Goal: Transaction & Acquisition: Subscribe to service/newsletter

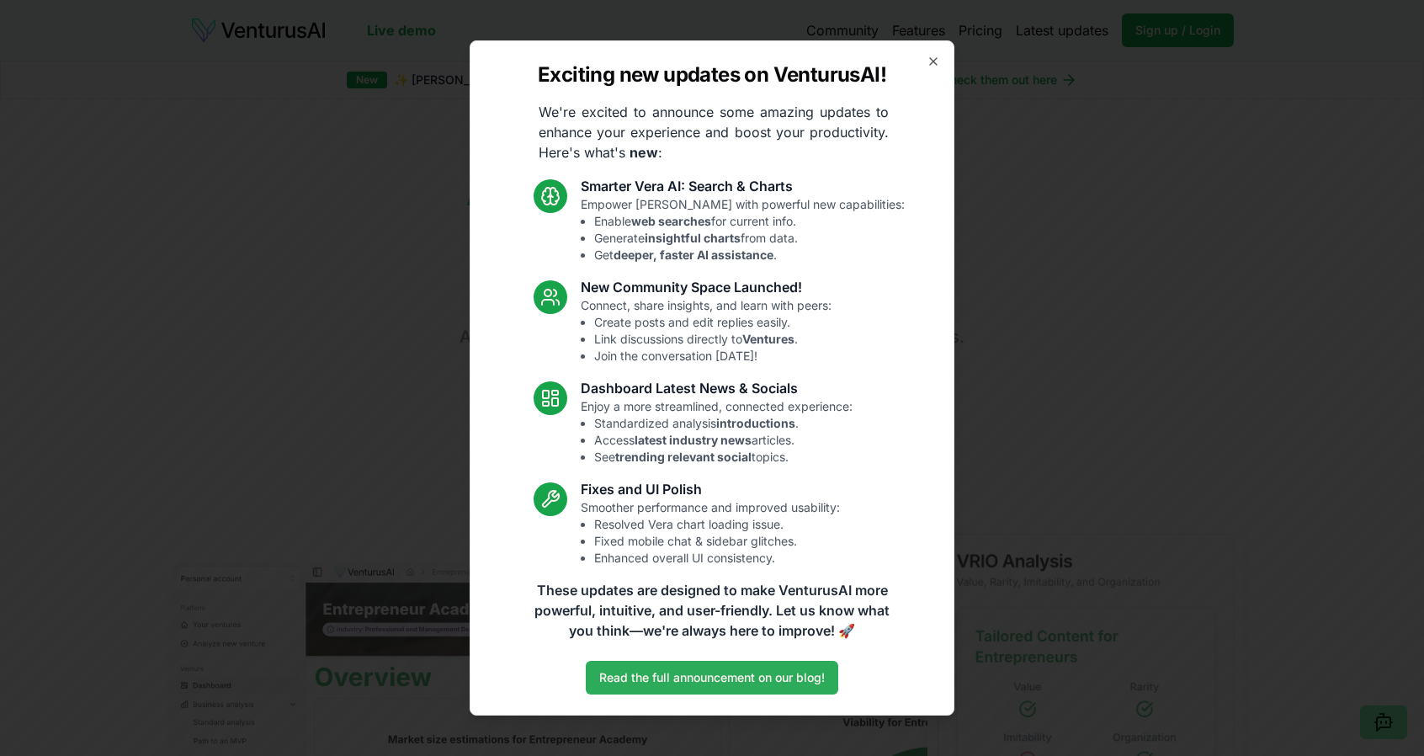
click at [715, 679] on link "Read the full announcement on our blog!" at bounding box center [712, 678] width 252 height 34
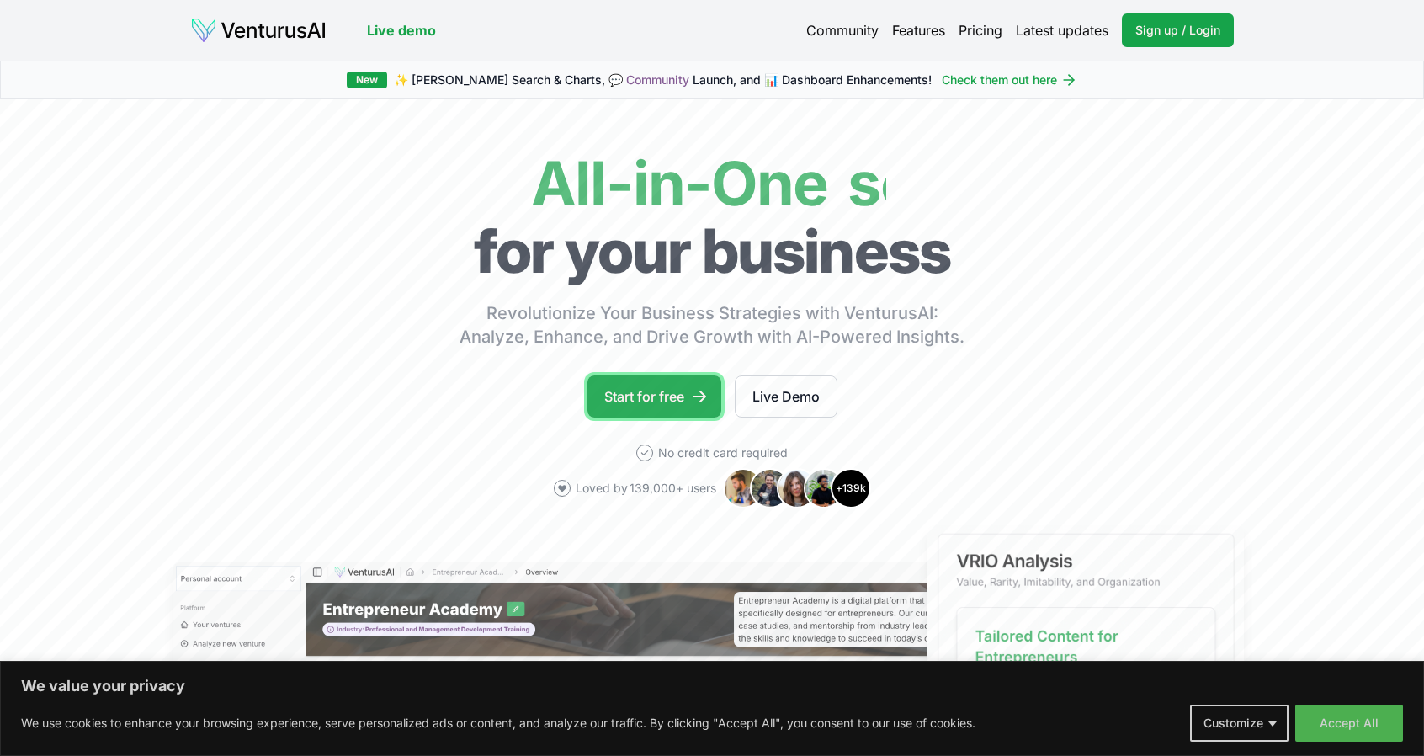
click at [635, 401] on link "Start for free" at bounding box center [654, 396] width 134 height 42
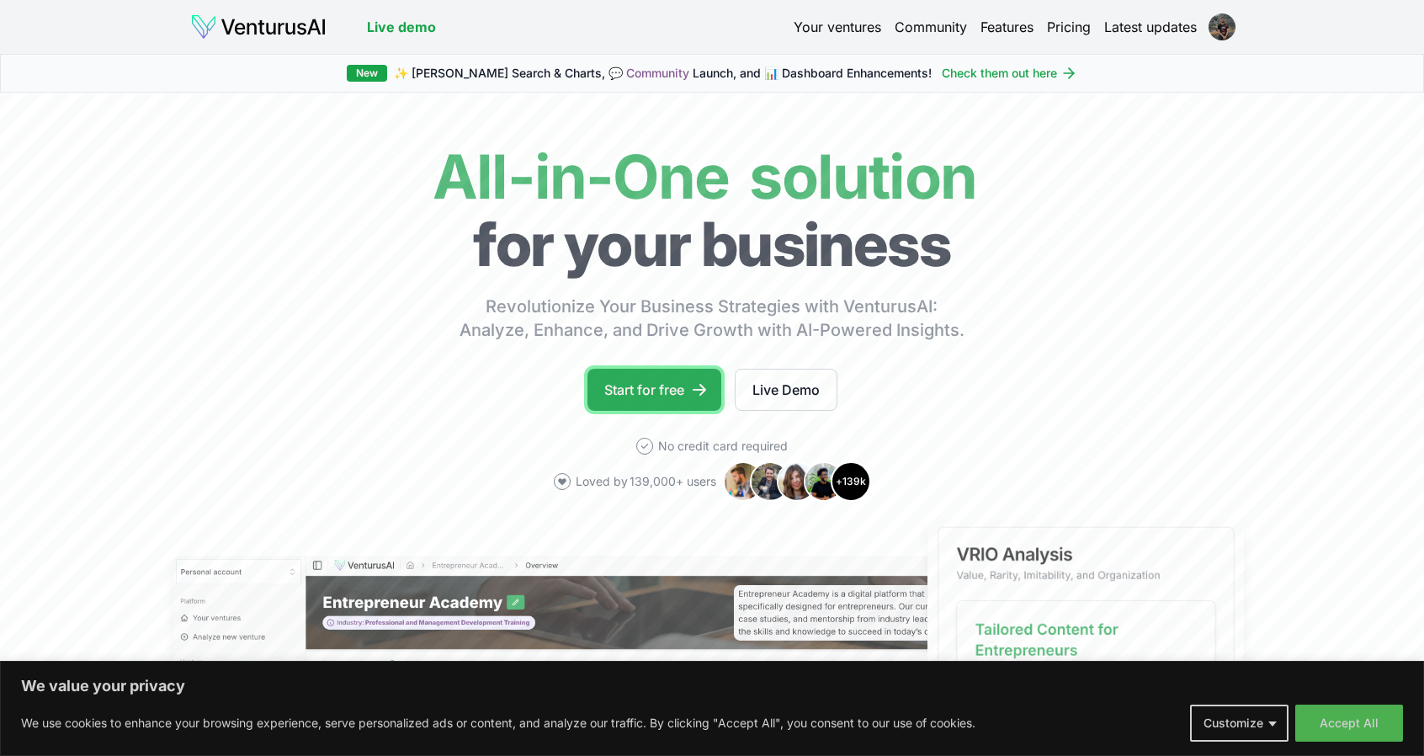
click at [682, 380] on link "Start for free" at bounding box center [654, 390] width 134 height 42
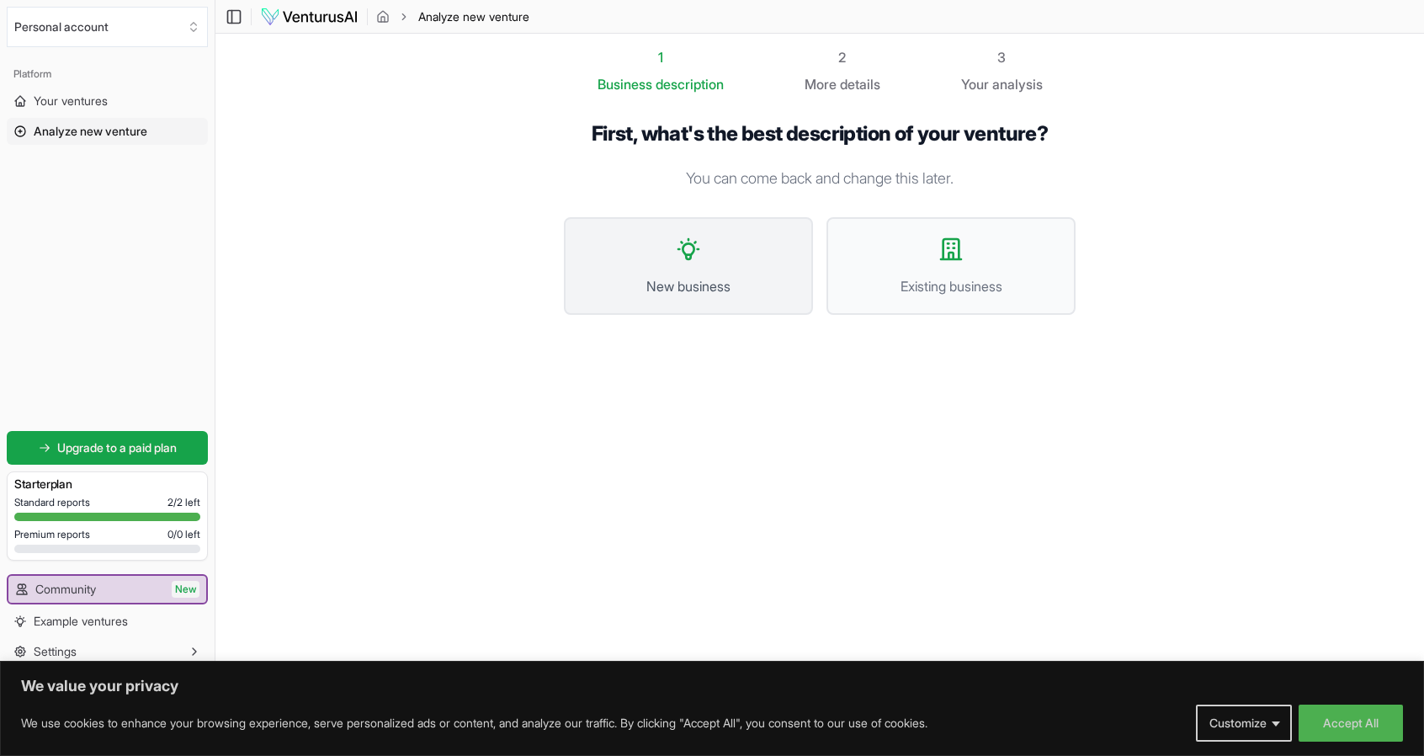
click at [719, 268] on button "New business" at bounding box center [688, 266] width 249 height 98
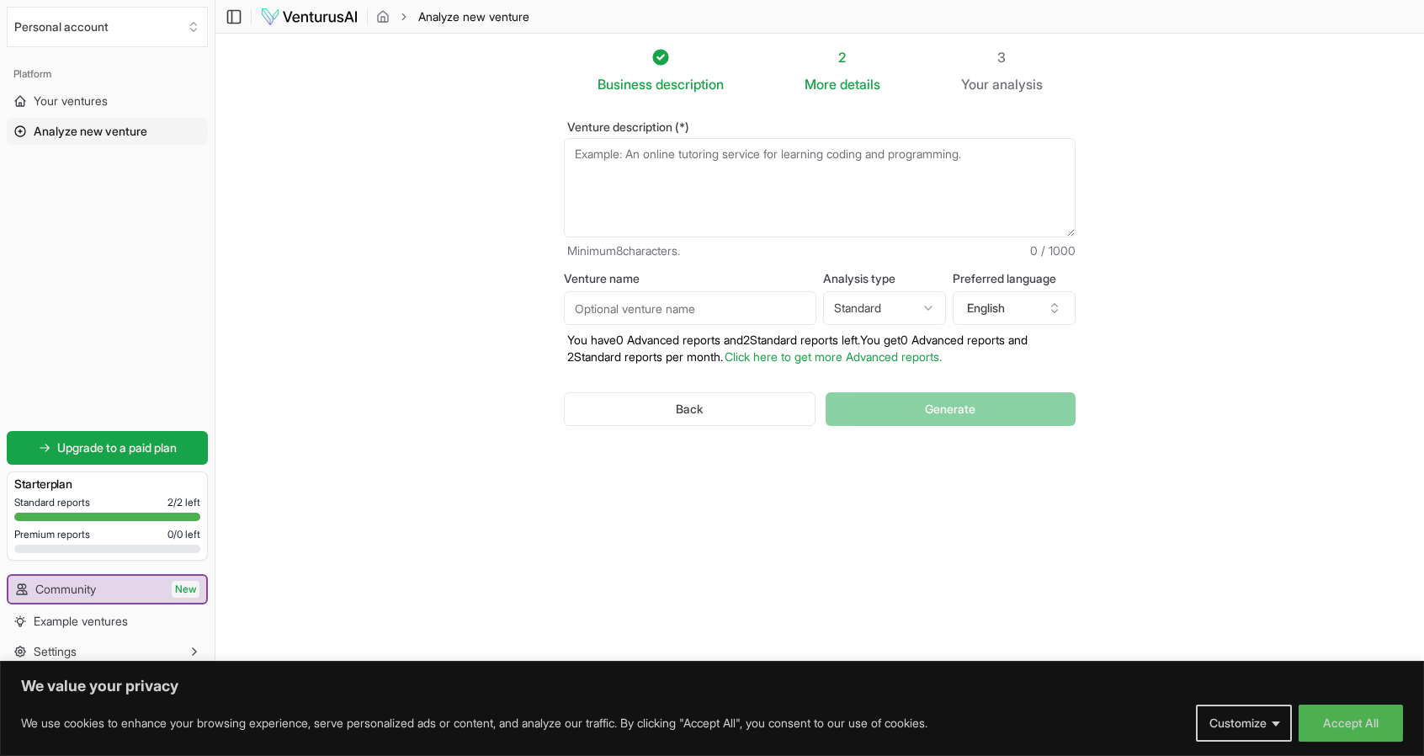
click at [651, 183] on textarea "Venture description (*)" at bounding box center [820, 187] width 512 height 99
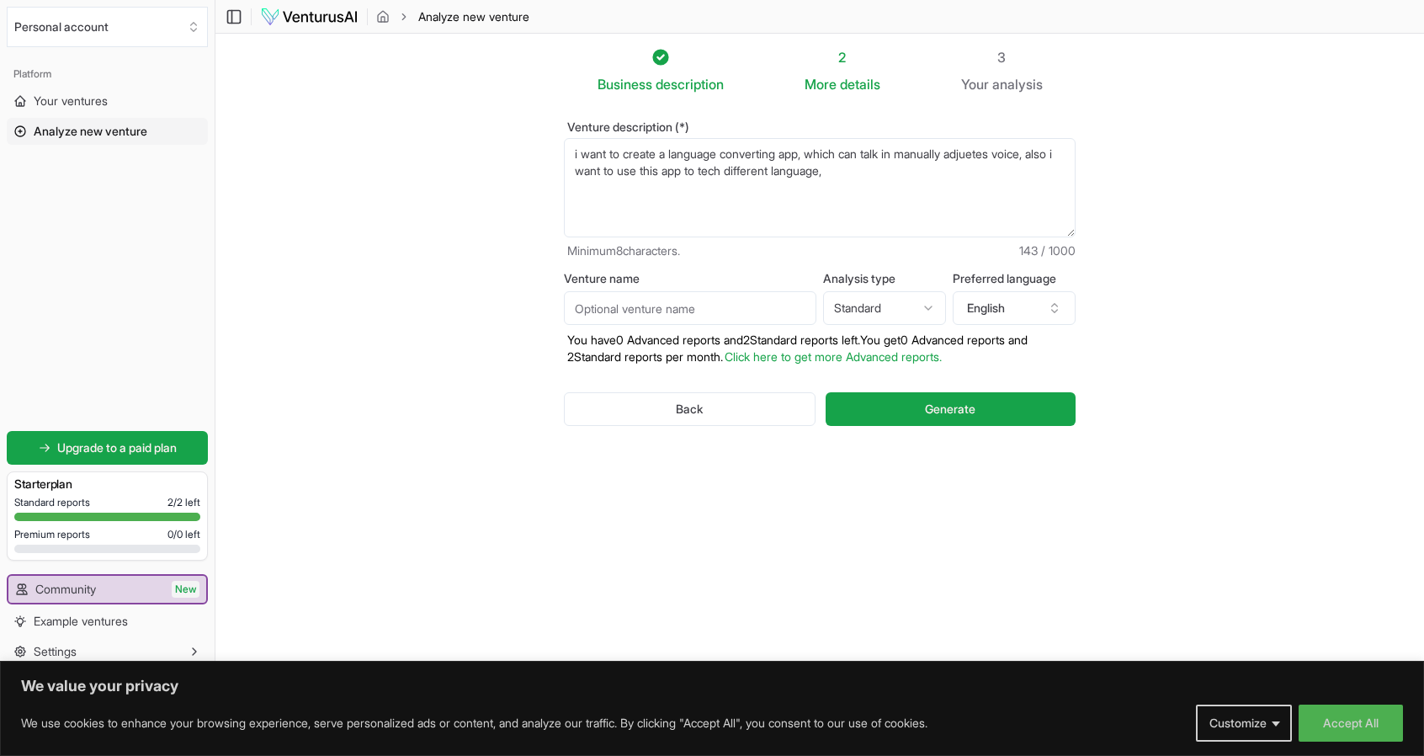
type textarea "i want to create a language converting app, which can talk in manually adjuetes…"
click at [717, 305] on input "Venture name" at bounding box center [690, 308] width 252 height 34
type input "voila ai"
click at [928, 300] on html "We value your privacy We use cookies to enhance your browsing experience, serve…" at bounding box center [712, 378] width 1424 height 756
click at [1131, 322] on html "We value your privacy We use cookies to enhance your browsing experience, serve…" at bounding box center [712, 378] width 1424 height 756
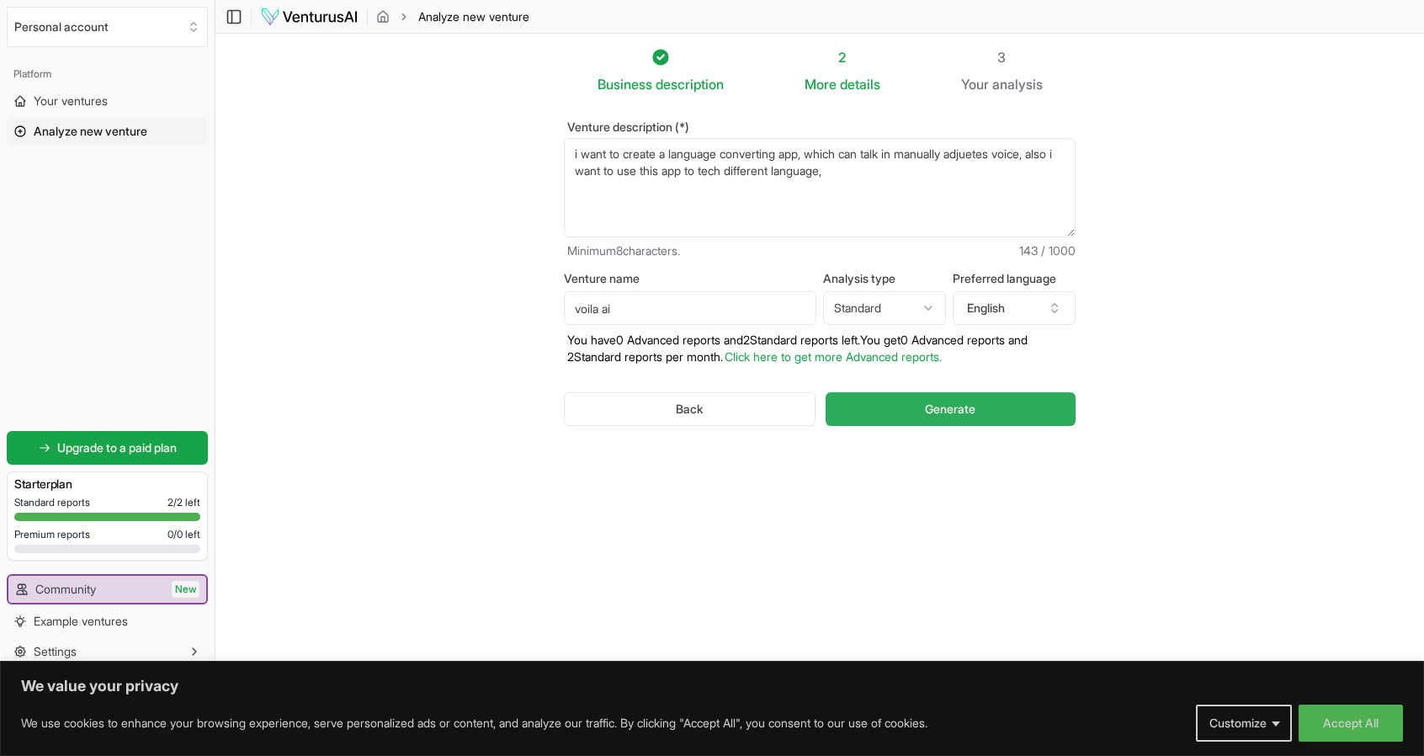
click at [941, 406] on span "Generate" at bounding box center [950, 409] width 50 height 17
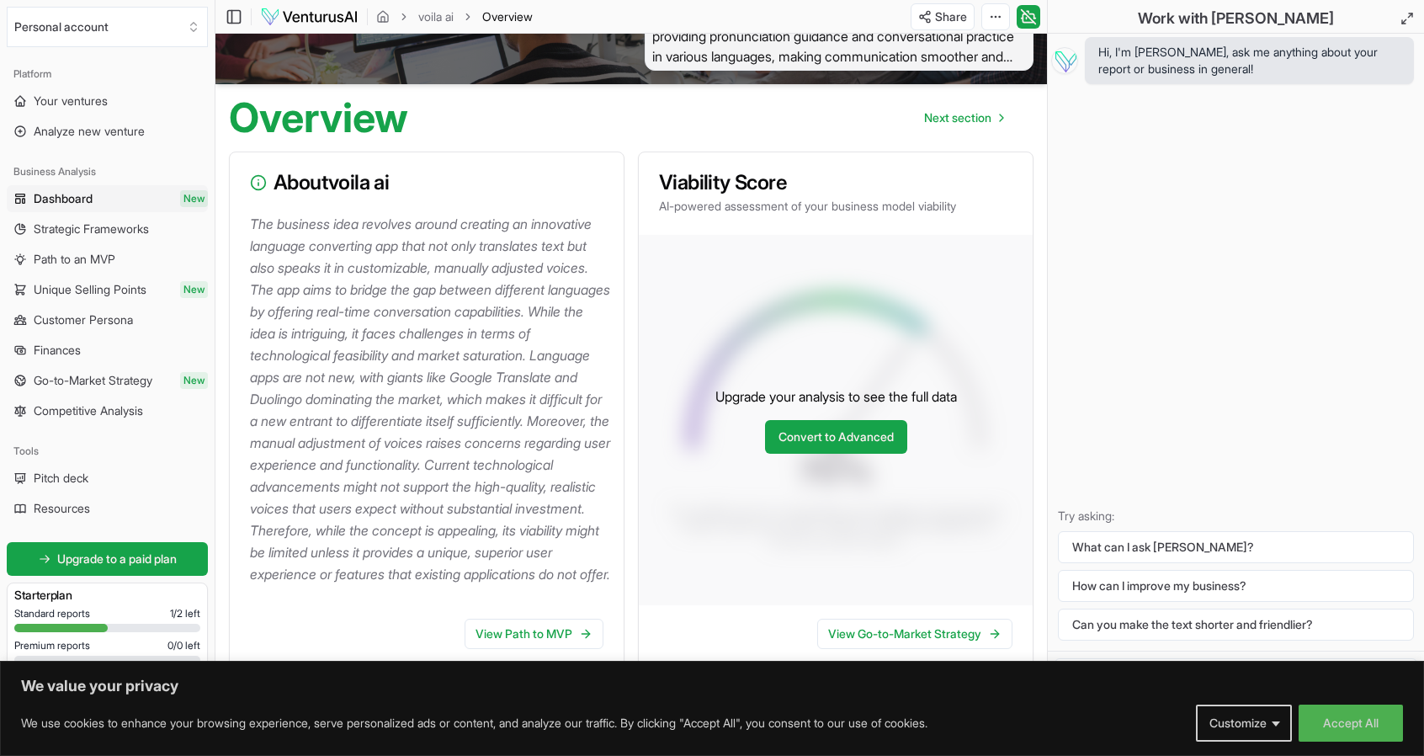
scroll to position [91, 0]
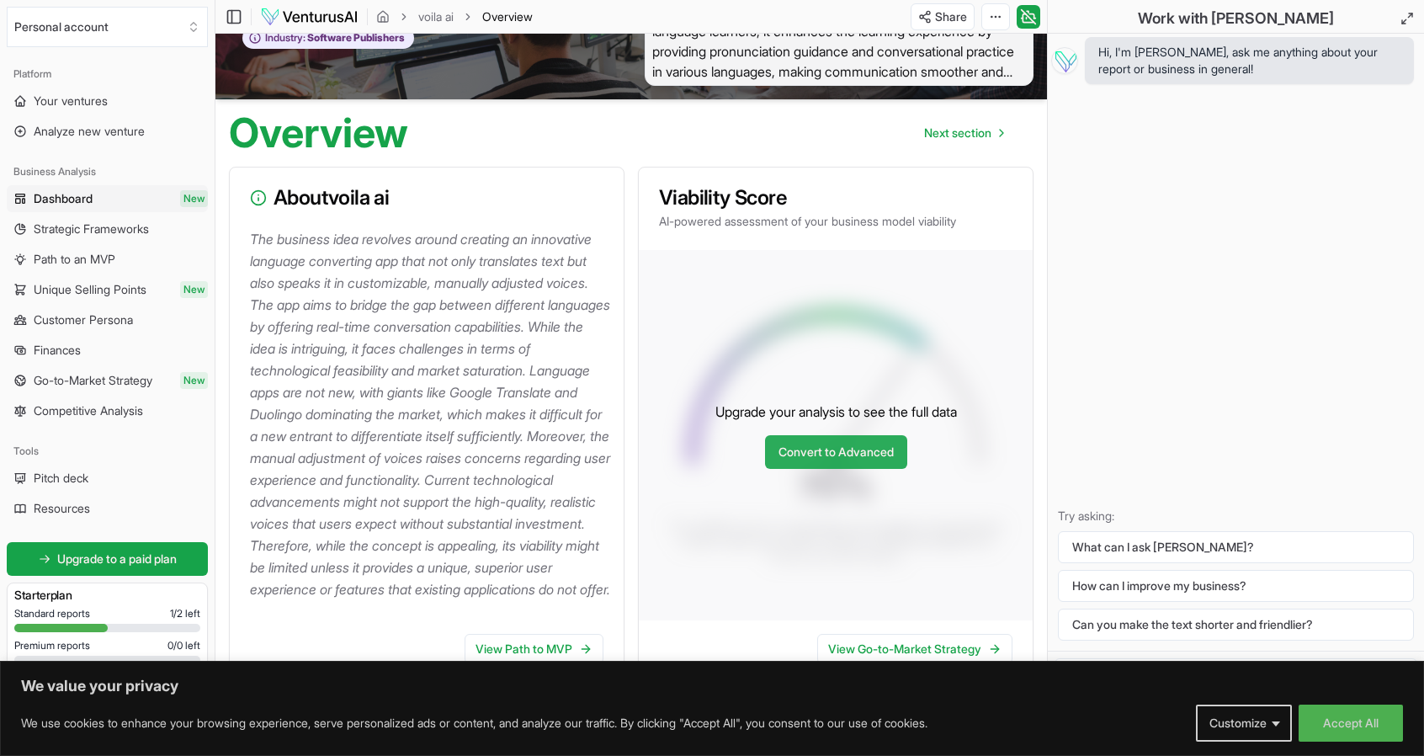
click at [855, 467] on link "Convert to Advanced" at bounding box center [836, 452] width 142 height 34
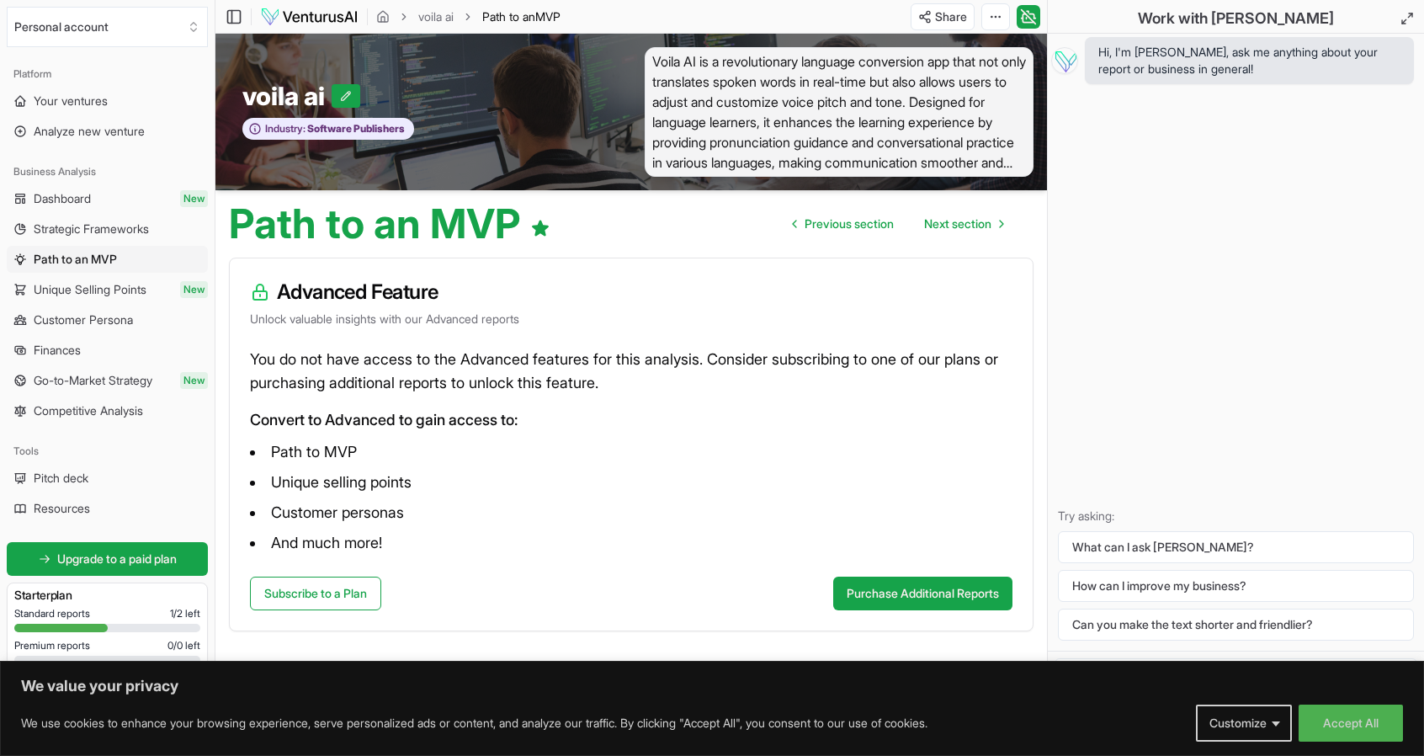
scroll to position [1, 0]
click at [955, 215] on span "Next section" at bounding box center [957, 223] width 67 height 17
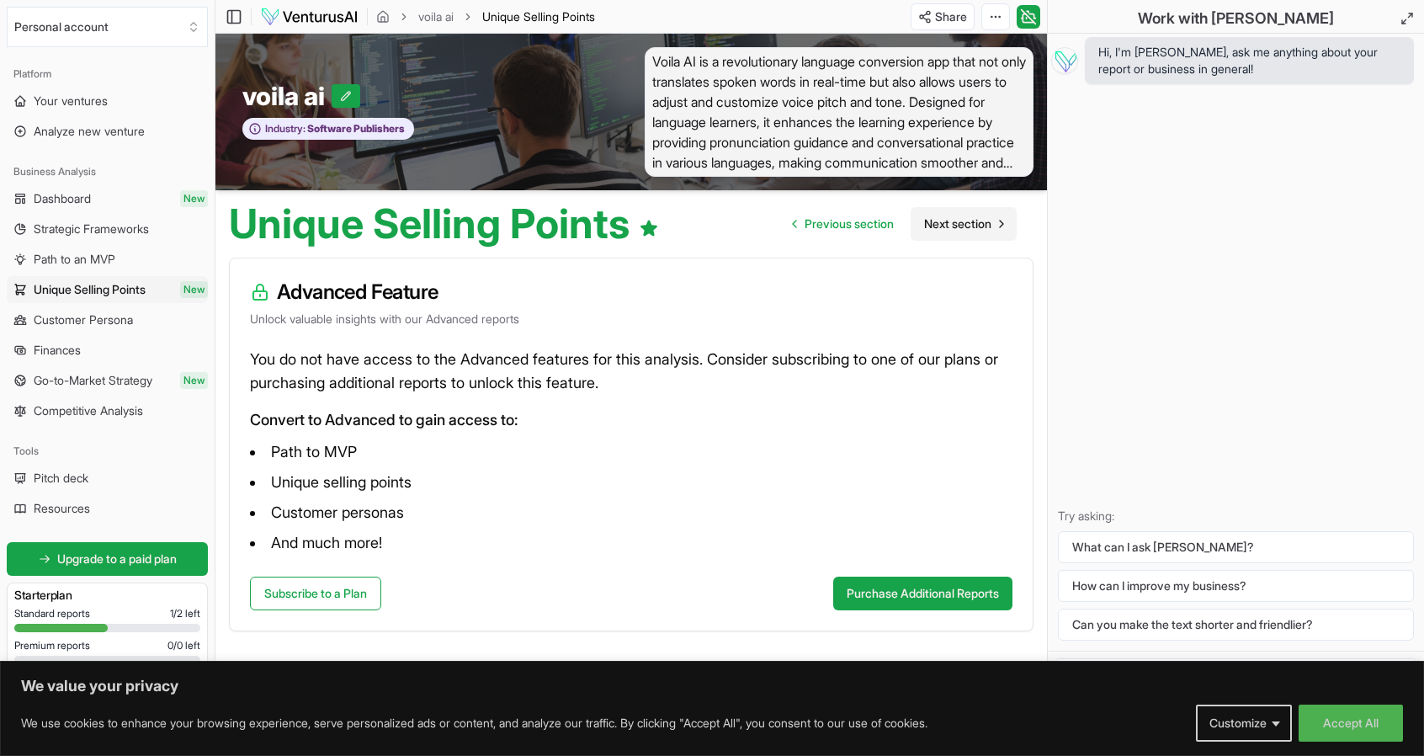
click at [979, 223] on span "Next section" at bounding box center [957, 223] width 67 height 17
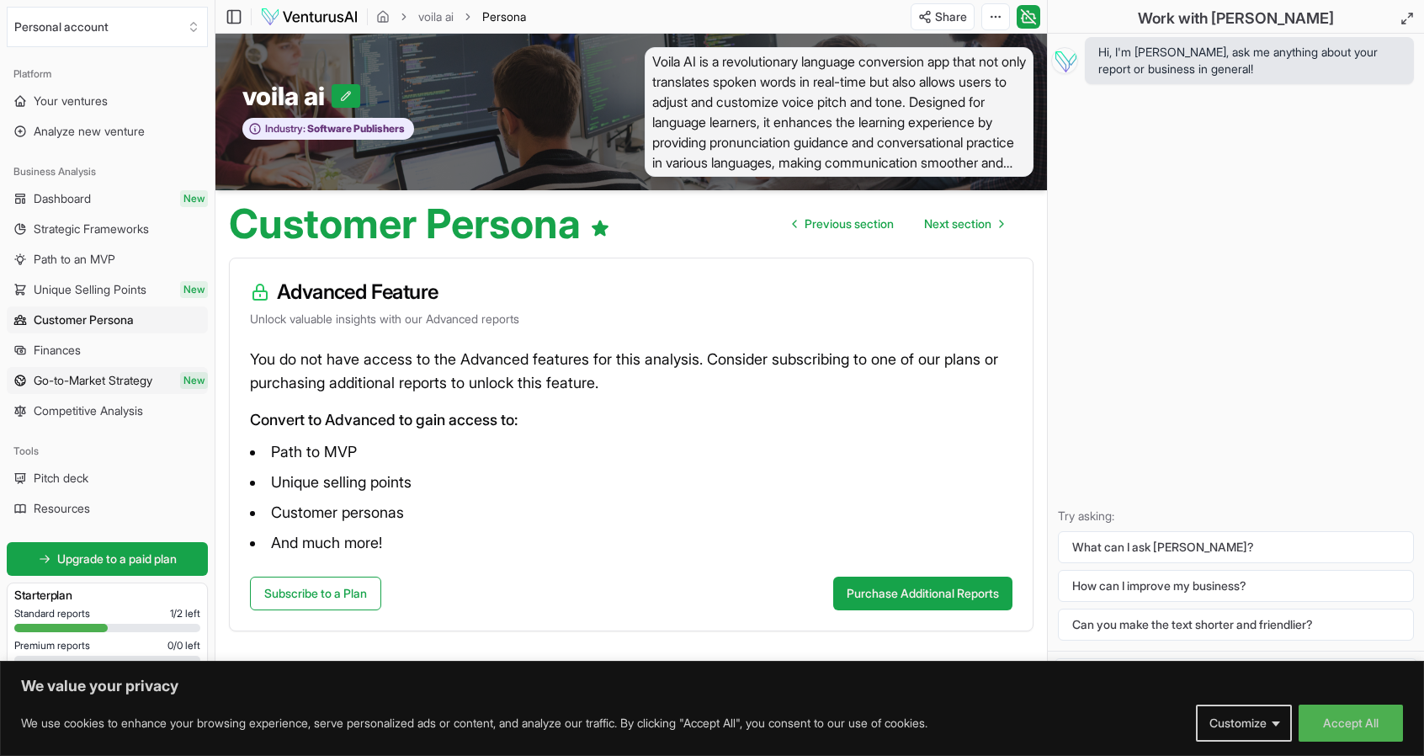
click at [123, 380] on span "Go-to-Market Strategy" at bounding box center [93, 380] width 119 height 17
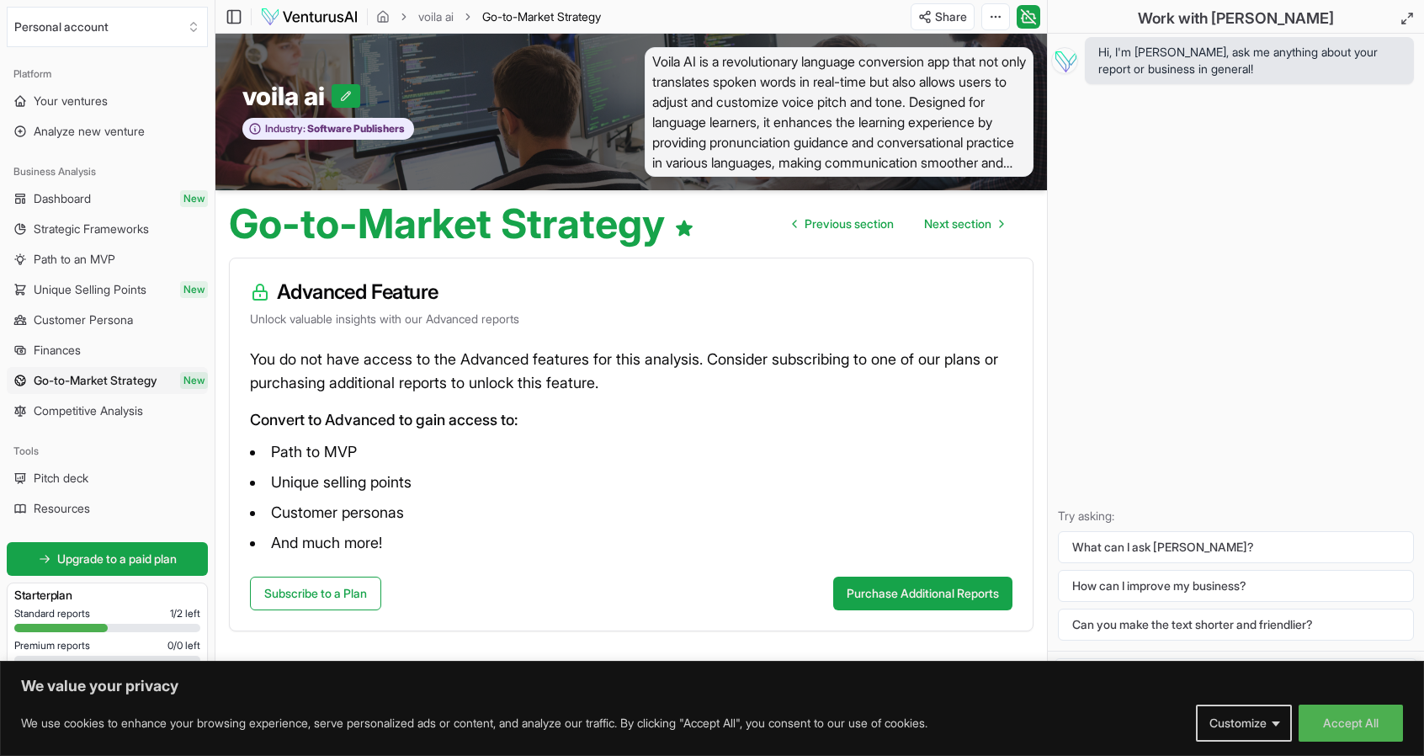
scroll to position [1, 0]
click at [70, 194] on span "Dashboard" at bounding box center [62, 198] width 57 height 17
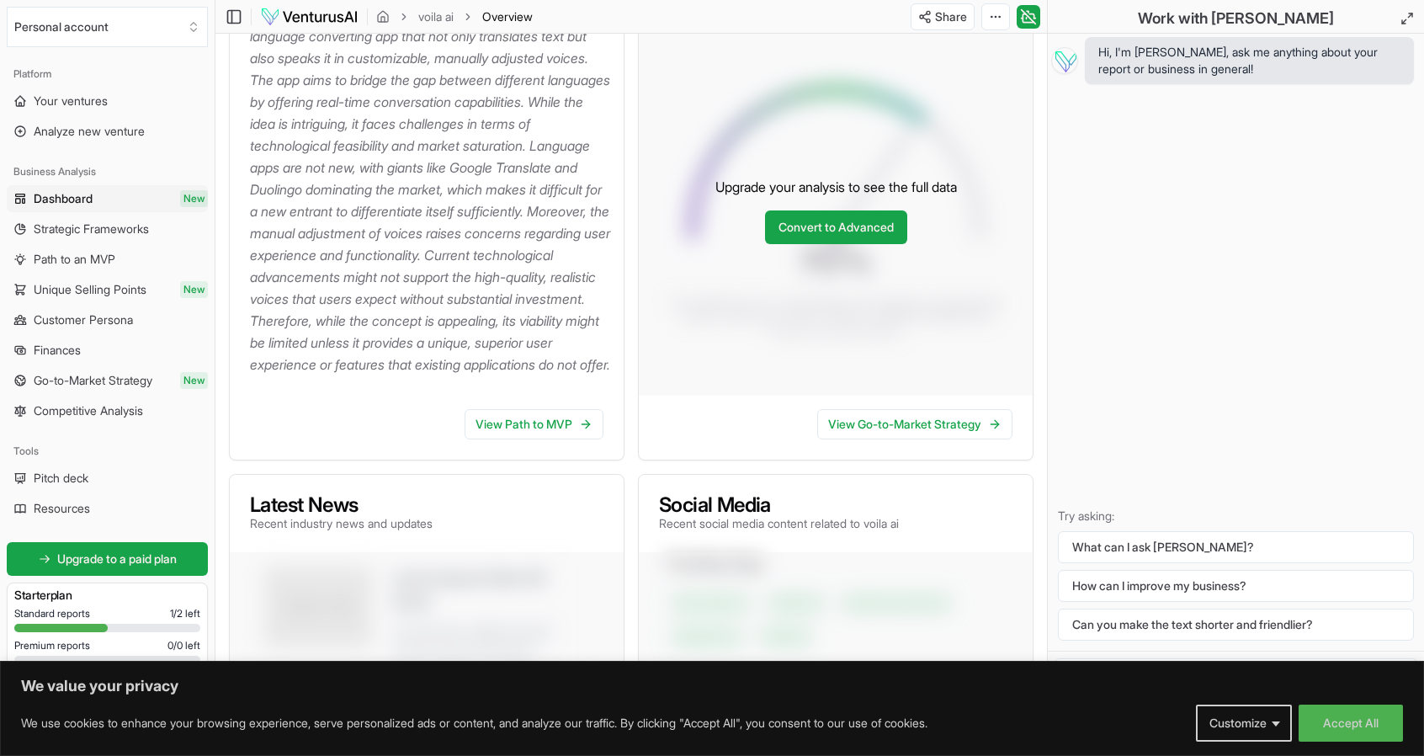
scroll to position [266, 0]
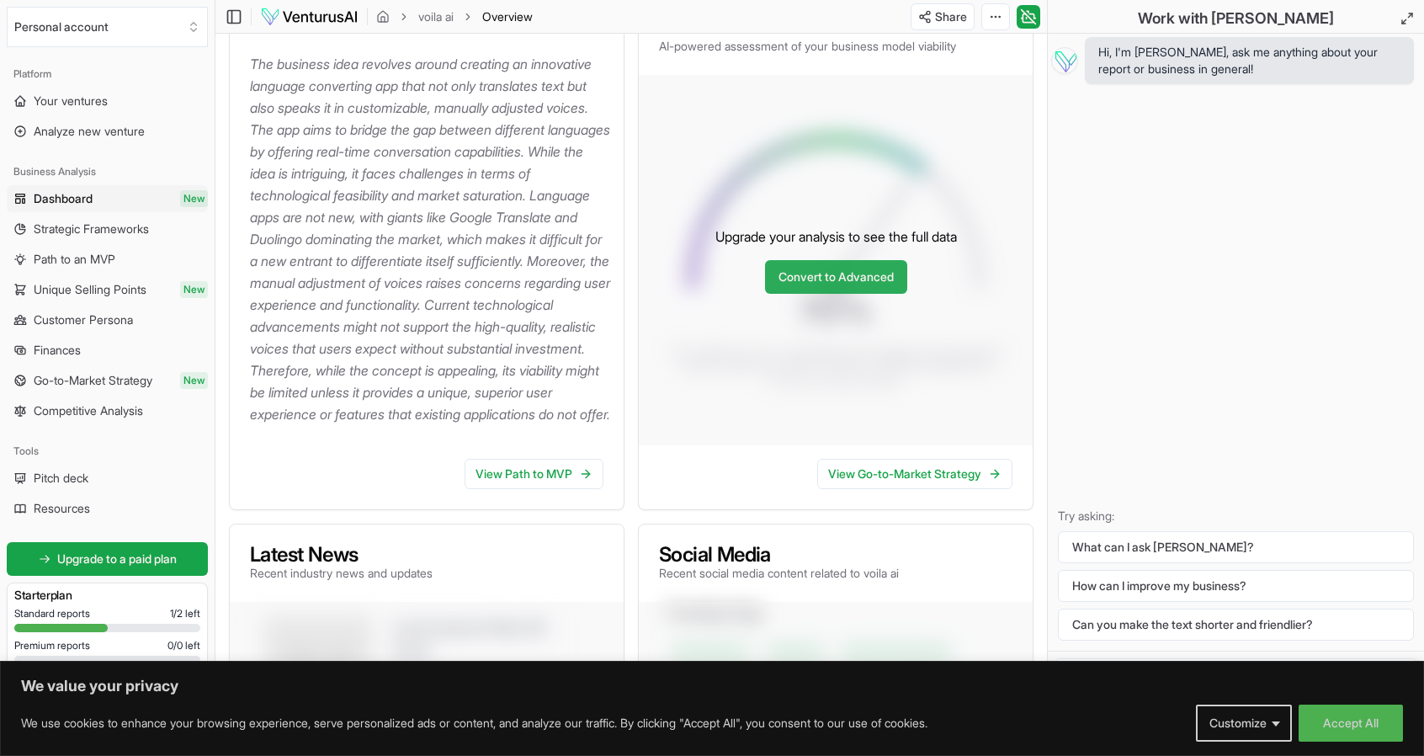
click at [854, 291] on link "Convert to Advanced" at bounding box center [836, 277] width 142 height 34
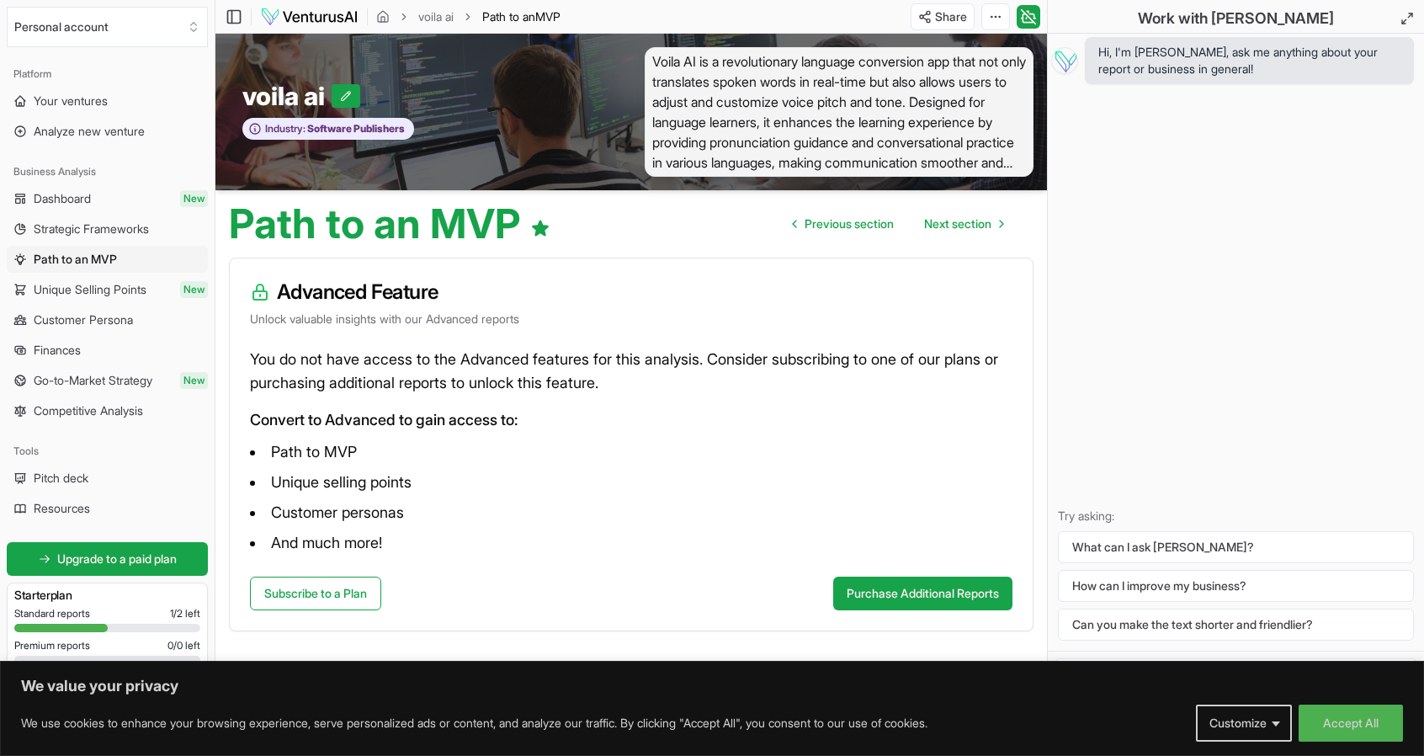
scroll to position [1, 0]
click at [880, 586] on button "Purchase Additional Reports" at bounding box center [922, 593] width 179 height 34
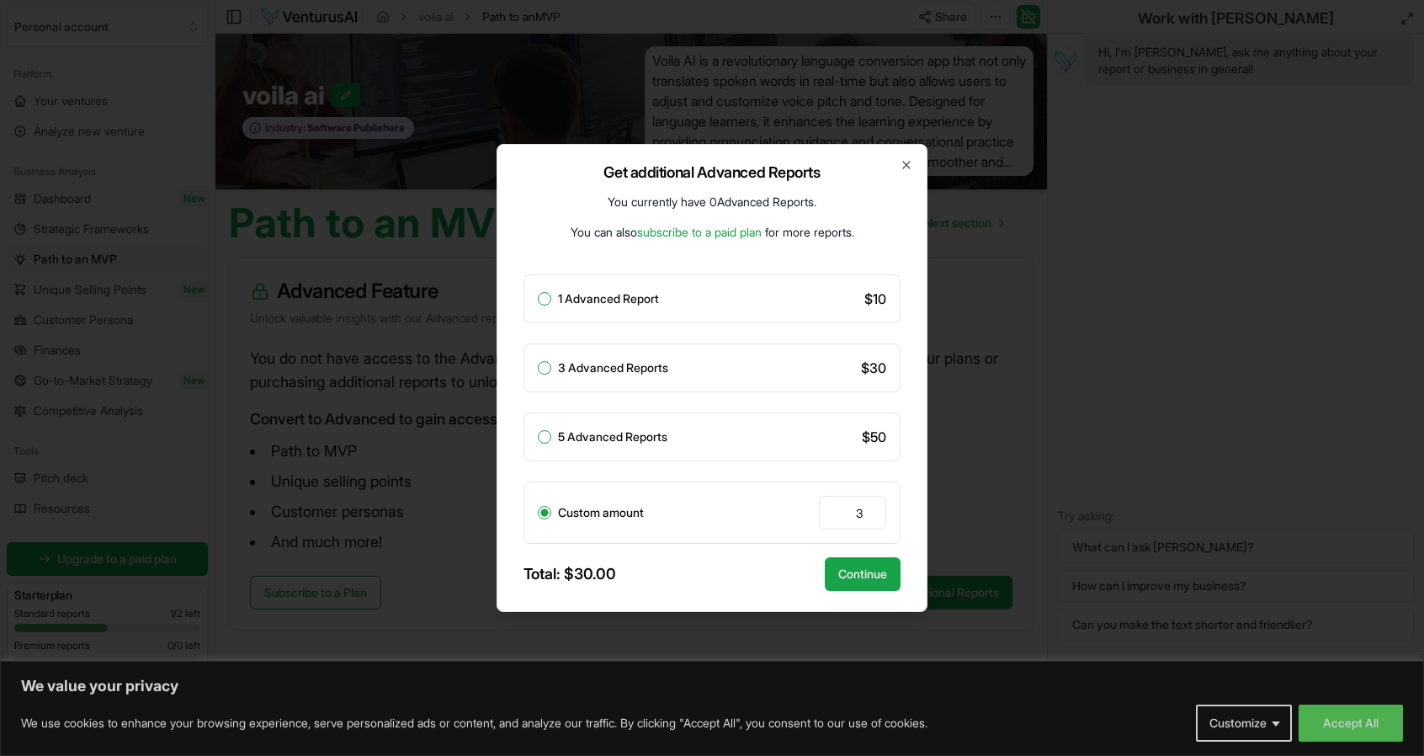
click at [913, 158] on div "Get additional Advanced Reports You currently have 0 Advanced Reports . You can…" at bounding box center [711, 378] width 431 height 468
click at [900, 167] on icon "button" at bounding box center [906, 164] width 13 height 13
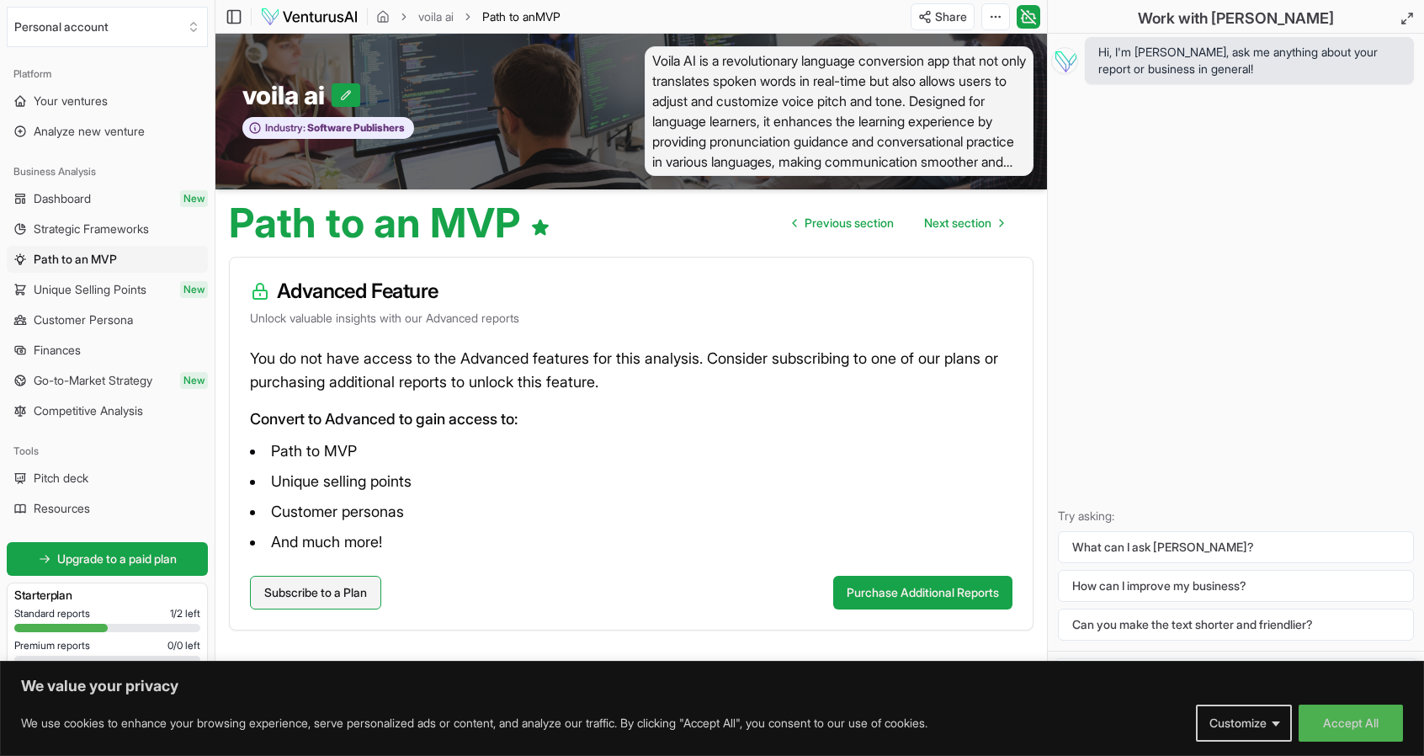
click at [330, 587] on link "Subscribe to a Plan" at bounding box center [315, 593] width 131 height 34
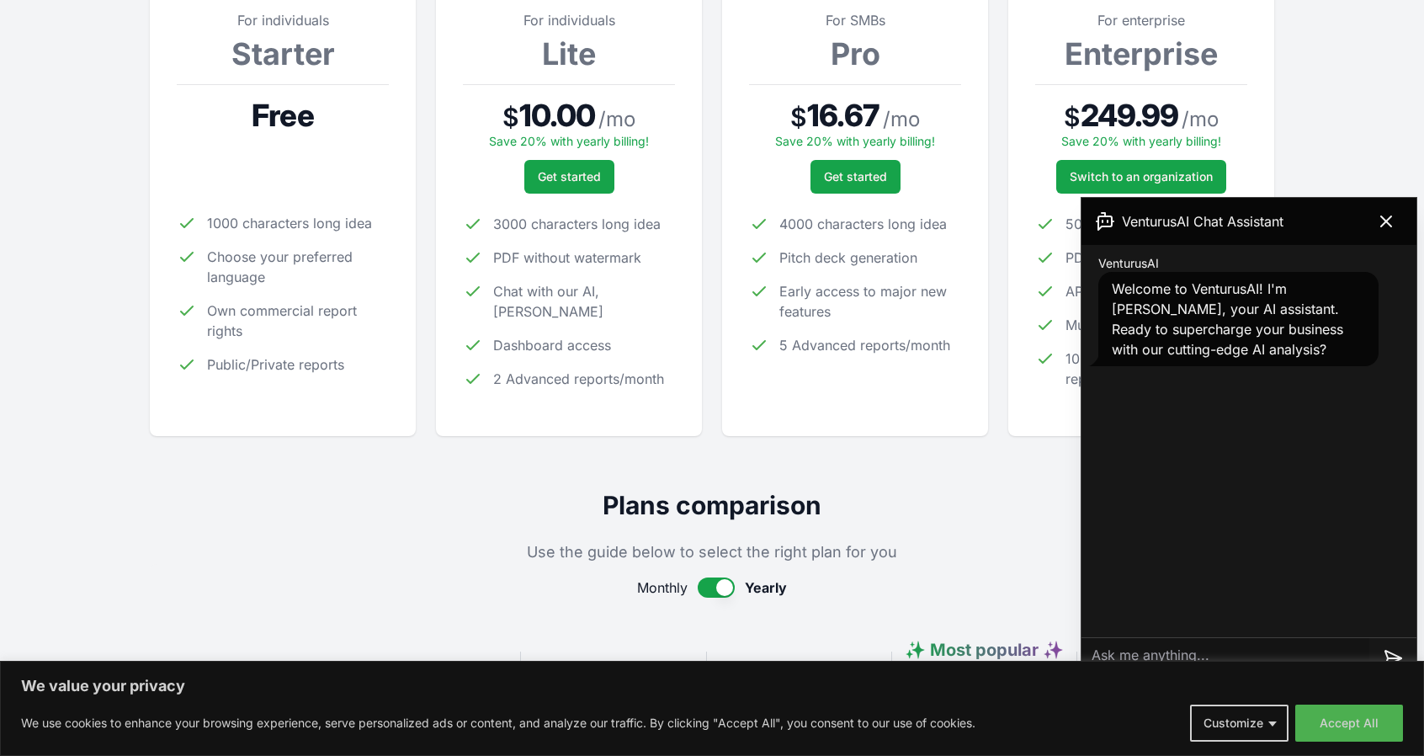
scroll to position [284, 0]
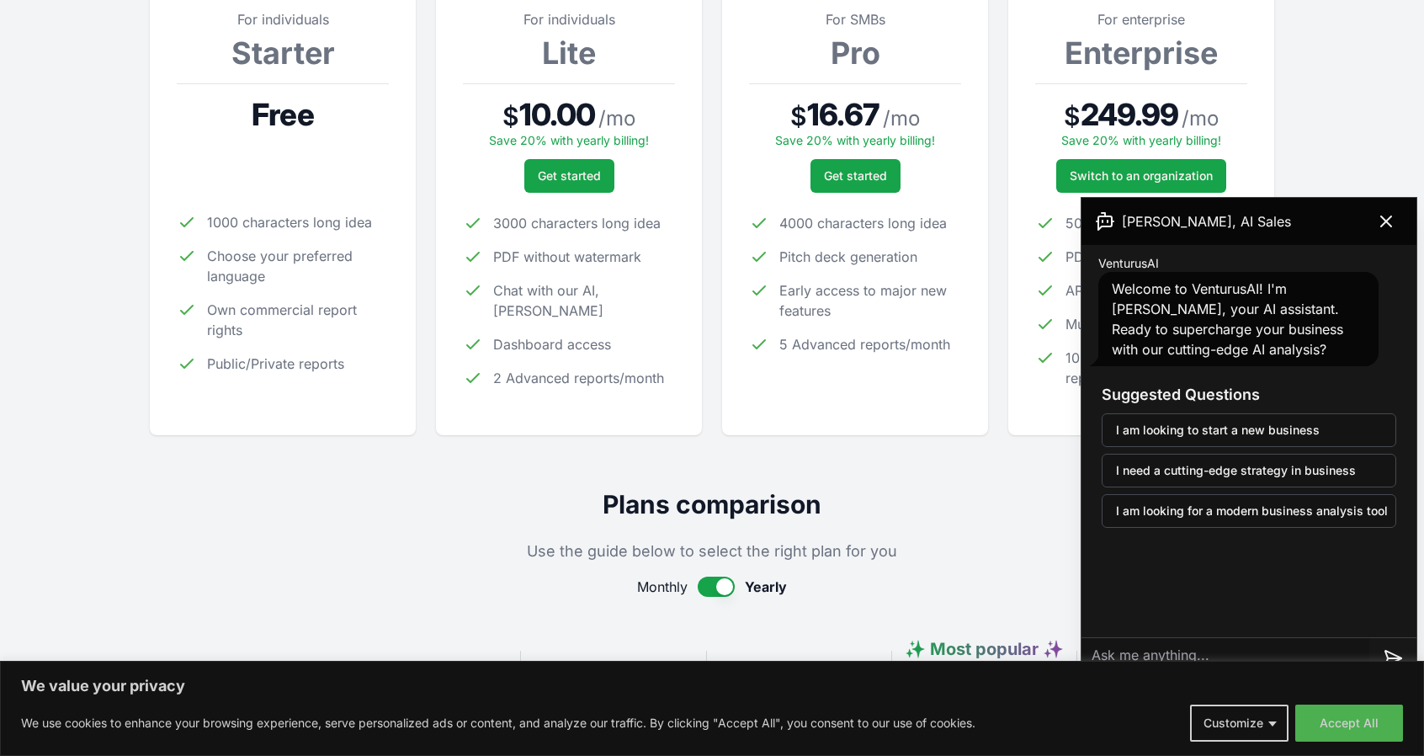
drag, startPoint x: 947, startPoint y: 518, endPoint x: 1040, endPoint y: 557, distance: 101.4
click at [947, 518] on h2 "Plans comparison" at bounding box center [712, 504] width 1124 height 30
